Goal: Find specific page/section: Find specific page/section

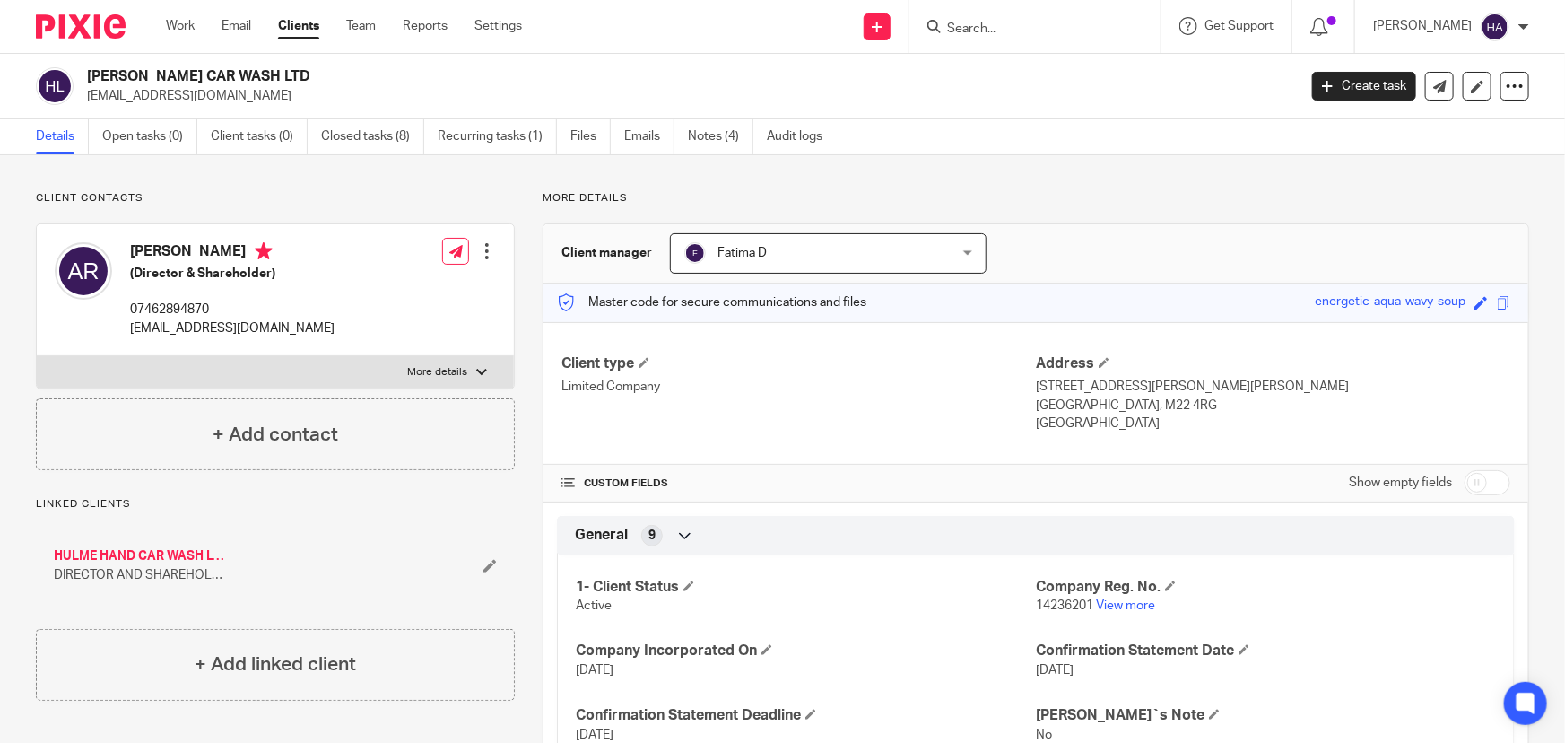
drag, startPoint x: 982, startPoint y: 26, endPoint x: 1002, endPoint y: 26, distance: 19.7
click at [996, 26] on input "Search" at bounding box center [1026, 30] width 161 height 16
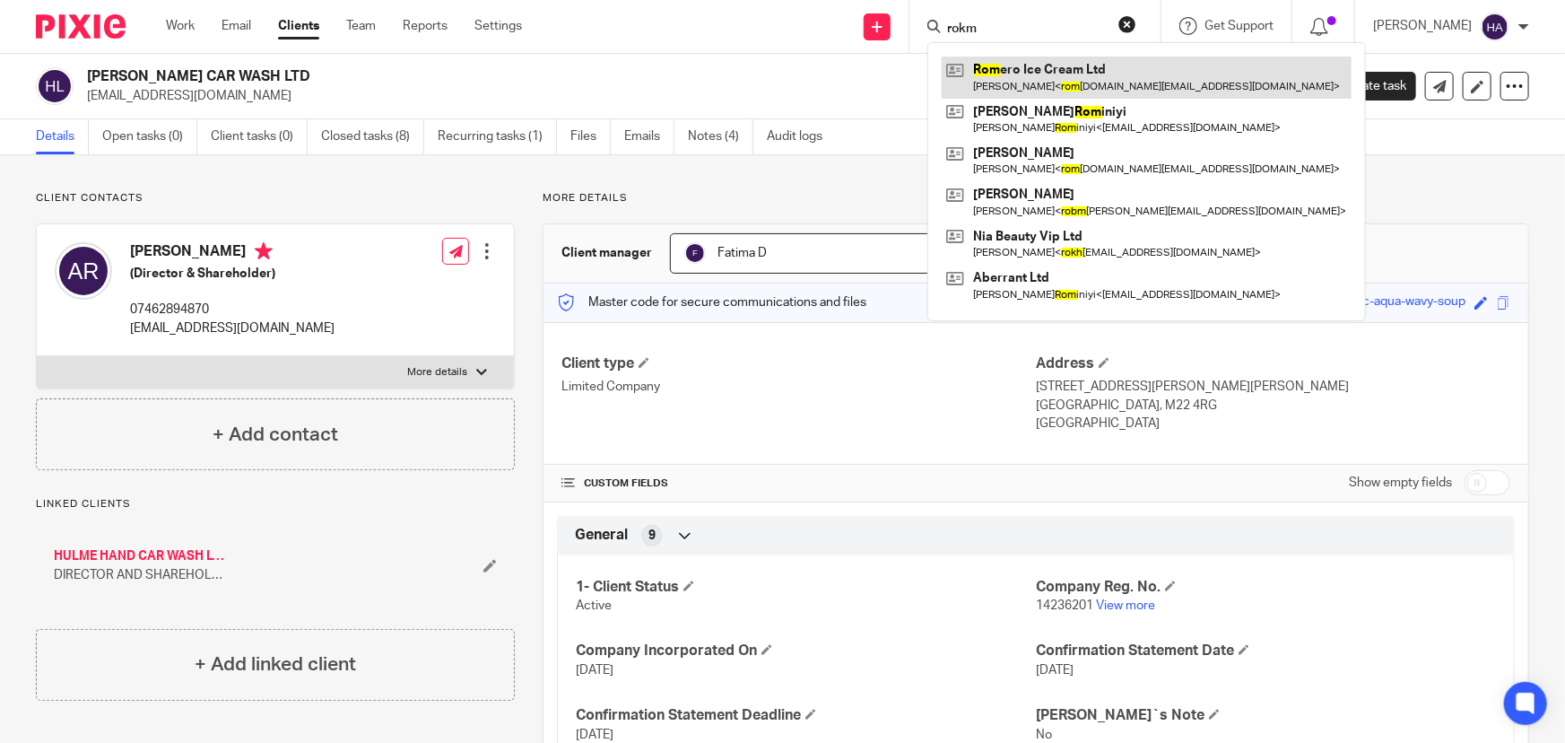
type input "rokm"
click at [1026, 68] on link at bounding box center [1147, 77] width 410 height 41
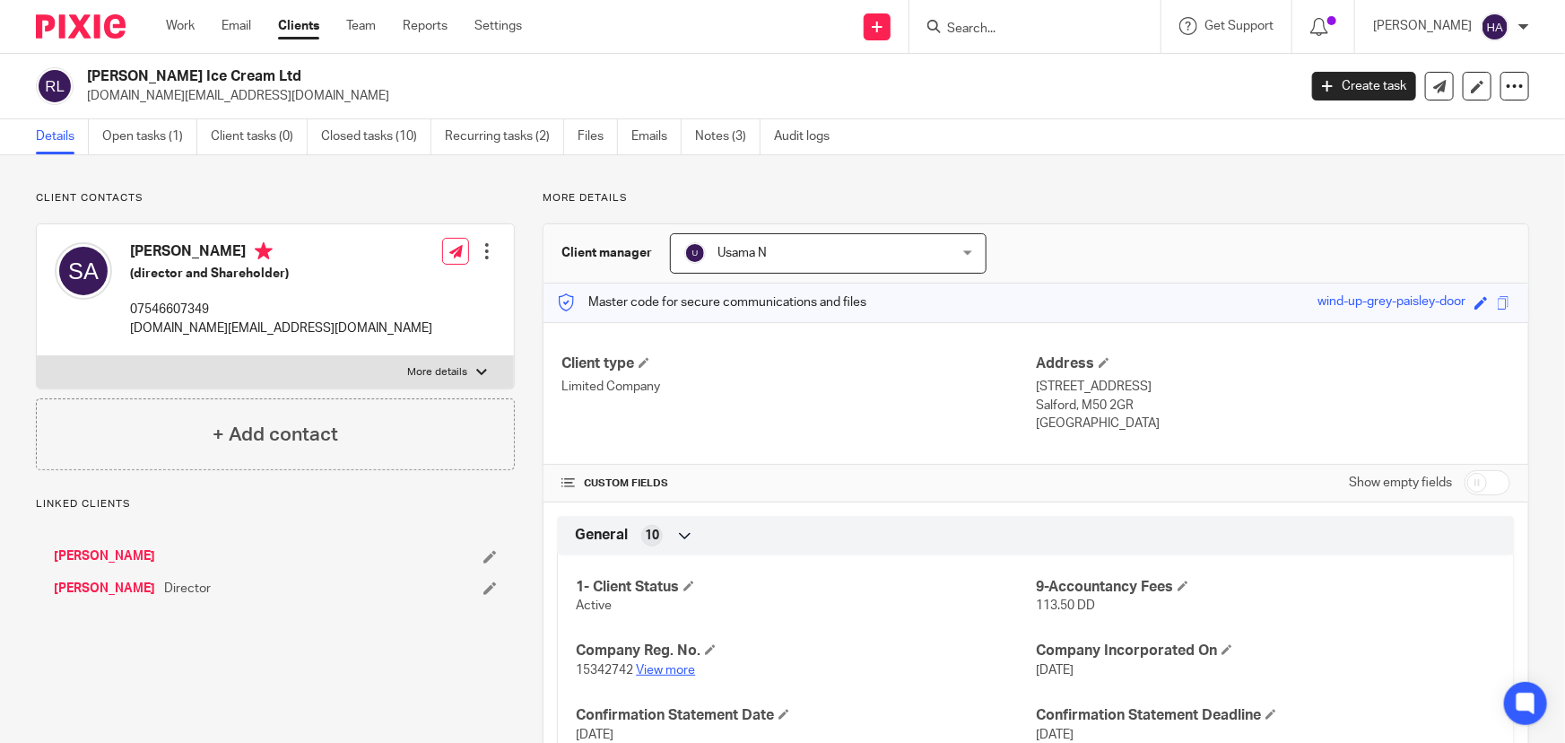
click at [649, 671] on link "View more" at bounding box center [665, 670] width 59 height 13
